Goal: Information Seeking & Learning: Learn about a topic

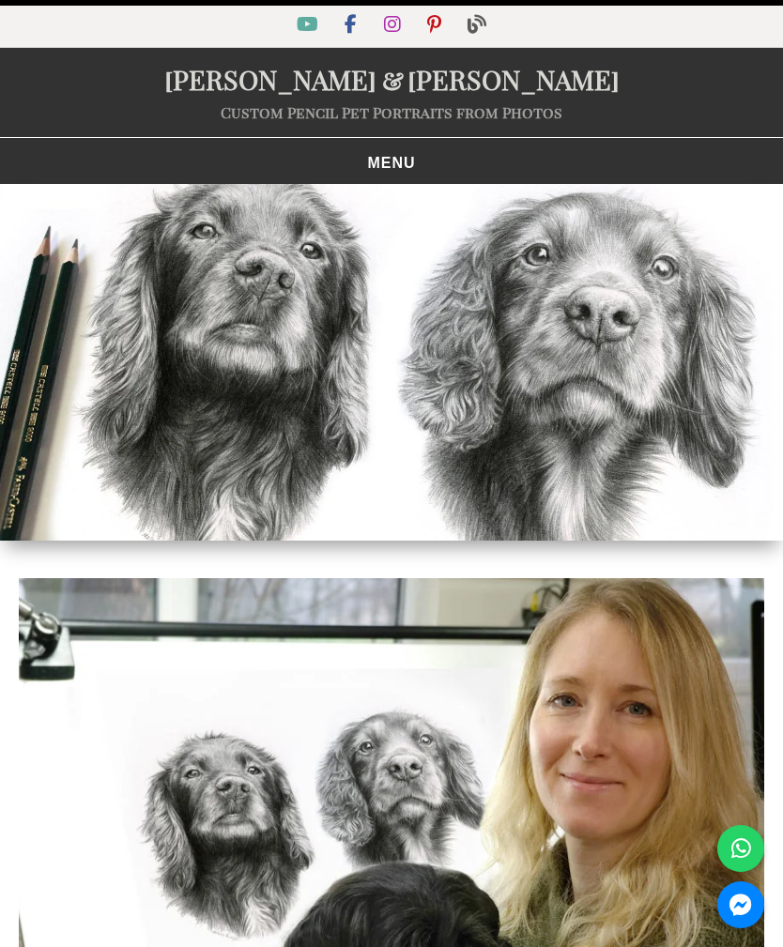
click at [409, 156] on span "MENU" at bounding box center [391, 163] width 48 height 15
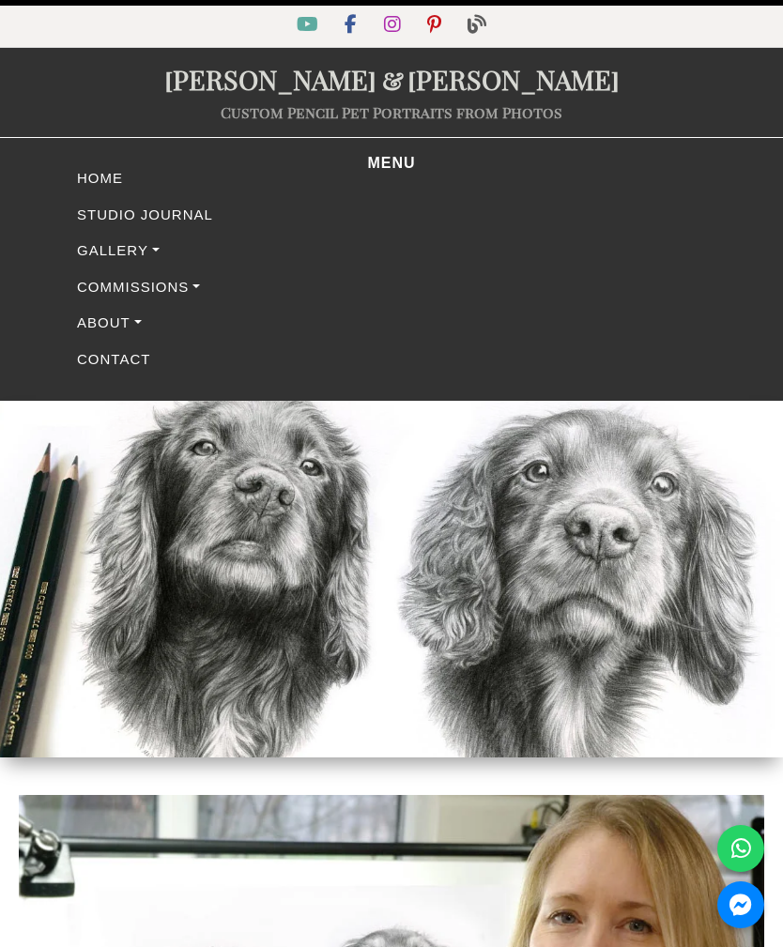
click at [178, 261] on link "Gallery" at bounding box center [391, 251] width 638 height 37
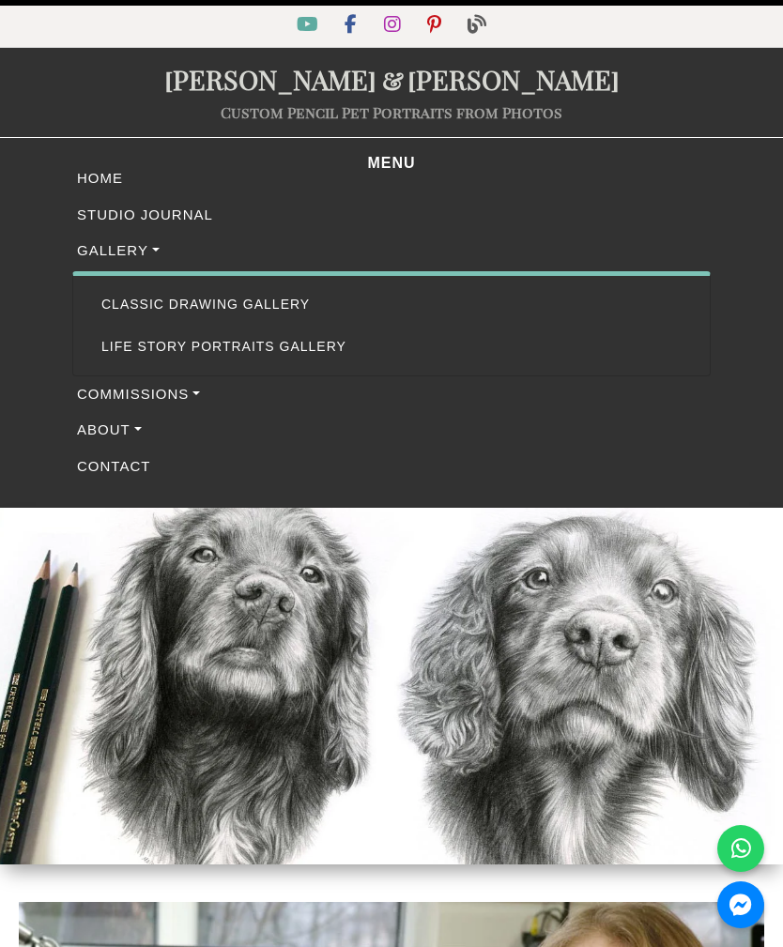
click at [178, 376] on link "Commissions" at bounding box center [391, 394] width 638 height 37
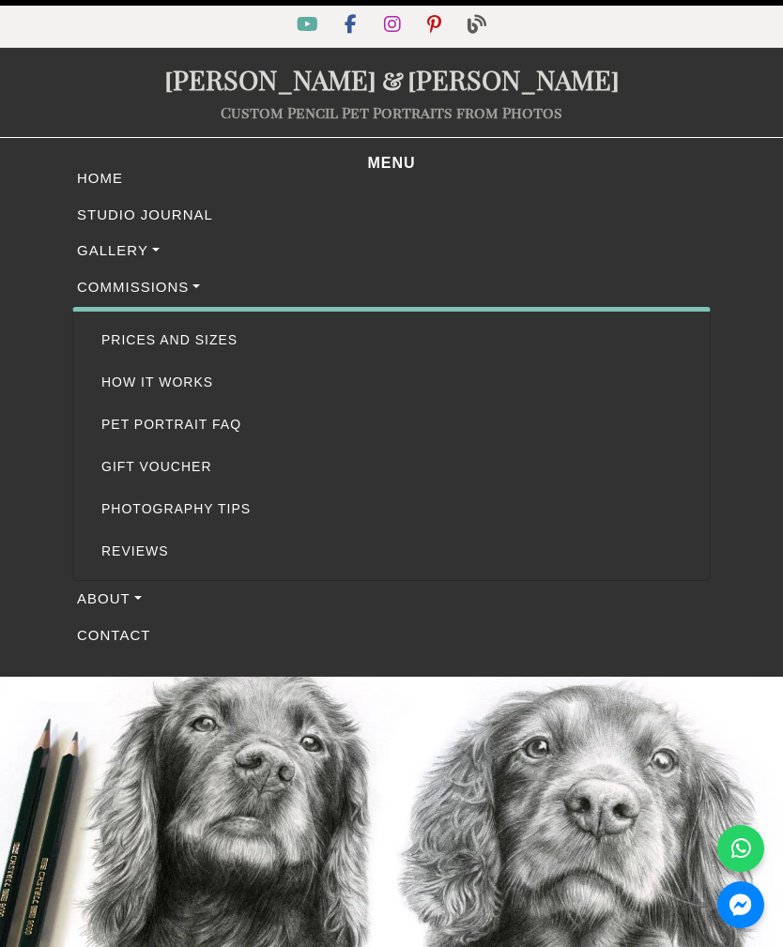
click at [224, 431] on link "Pet Portrait FAQ" at bounding box center [391, 424] width 608 height 42
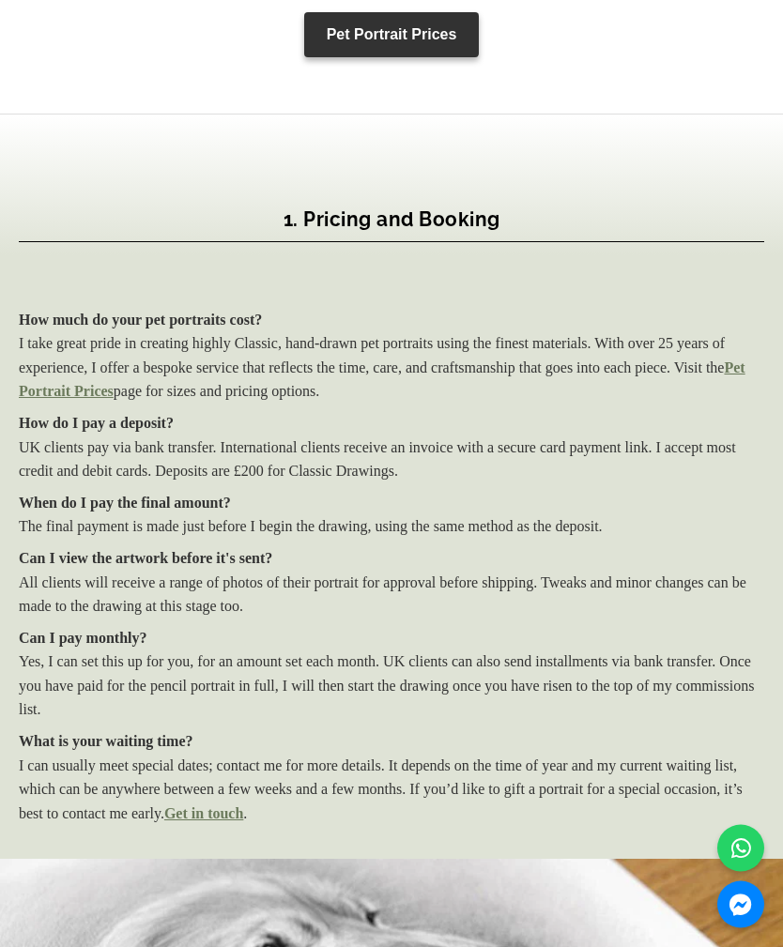
scroll to position [1677, 0]
click at [223, 379] on link "Pet Portrait Prices" at bounding box center [382, 379] width 726 height 40
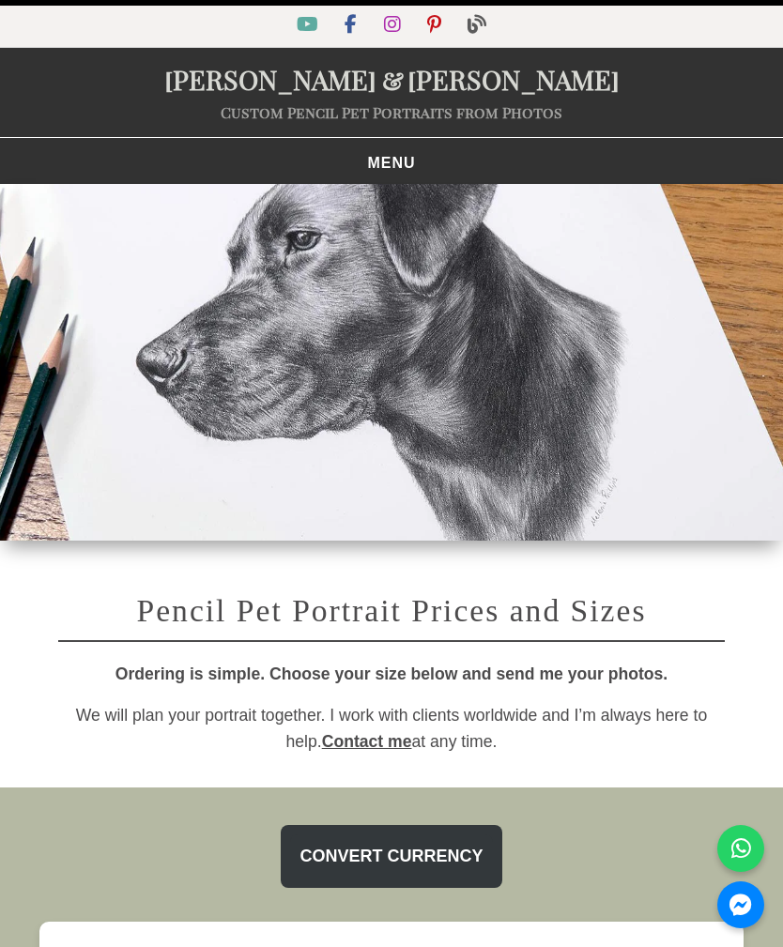
select select "GBP"
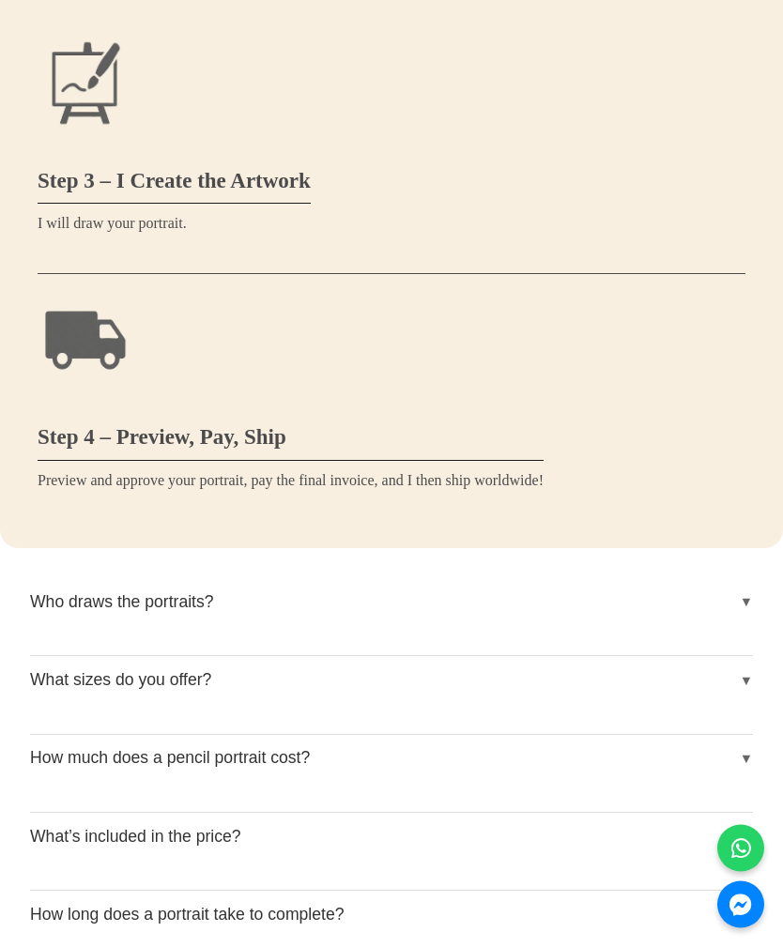
scroll to position [3316, 0]
click at [737, 592] on button "Who draws the portraits?" at bounding box center [391, 601] width 723 height 47
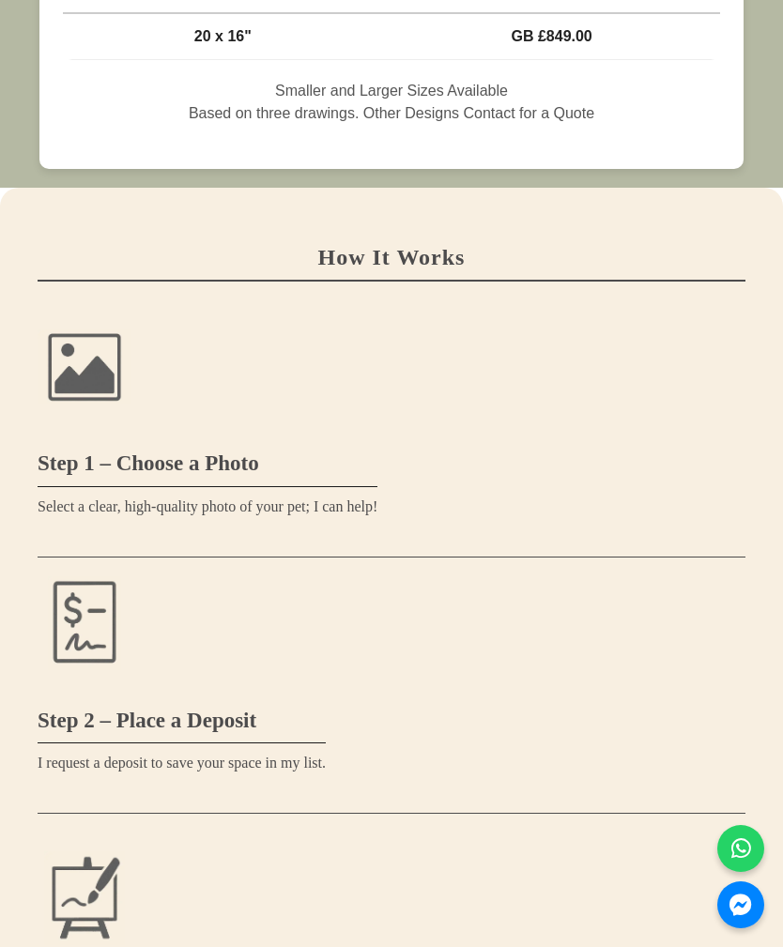
scroll to position [2388, 0]
